Goal: Use online tool/utility: Utilize a website feature to perform a specific function

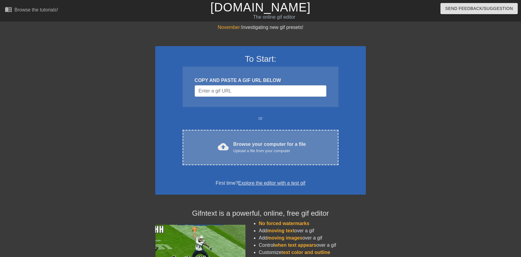
click at [267, 149] on div "Upload a file from your computer" at bounding box center [270, 151] width 73 height 6
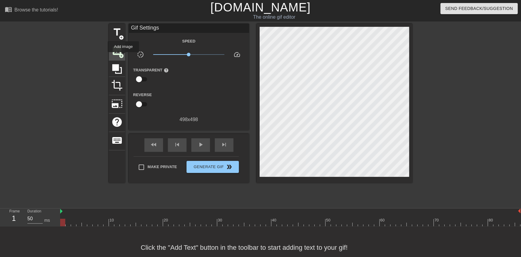
click at [123, 56] on span "add_circle" at bounding box center [121, 55] width 5 height 5
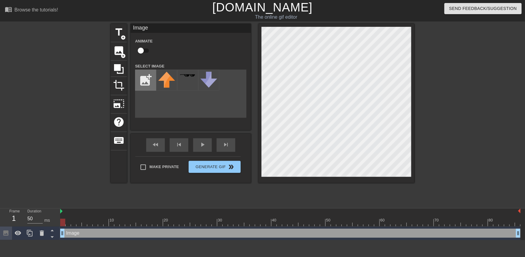
click at [151, 74] on input "file" at bounding box center [145, 80] width 20 height 20
type input "C:\fakepath\flamingtext_com-16195401255.png"
click at [165, 73] on img at bounding box center [166, 75] width 17 height 7
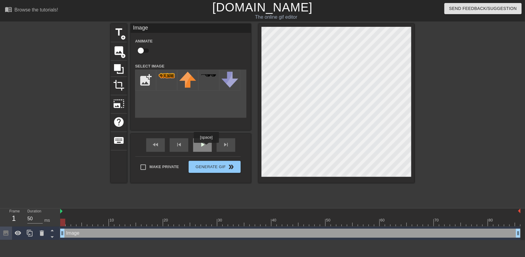
click at [206, 146] on span "play_arrow" at bounding box center [202, 144] width 7 height 7
click at [266, 200] on div "title add_circle image add_circle crop photo_size_select_large help keyboard Im…" at bounding box center [263, 114] width 304 height 181
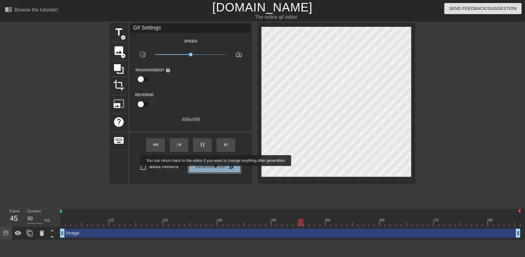
click at [216, 170] on button "Generate Gif double_arrow" at bounding box center [215, 167] width 52 height 12
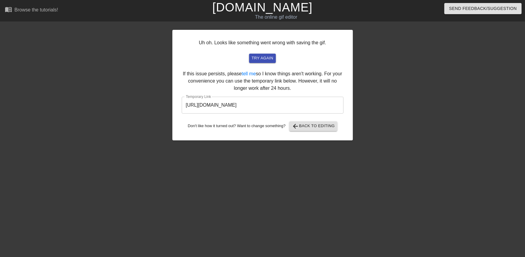
click at [296, 103] on input "[URL][DOMAIN_NAME]" at bounding box center [263, 105] width 162 height 17
